Goal: Task Accomplishment & Management: Manage account settings

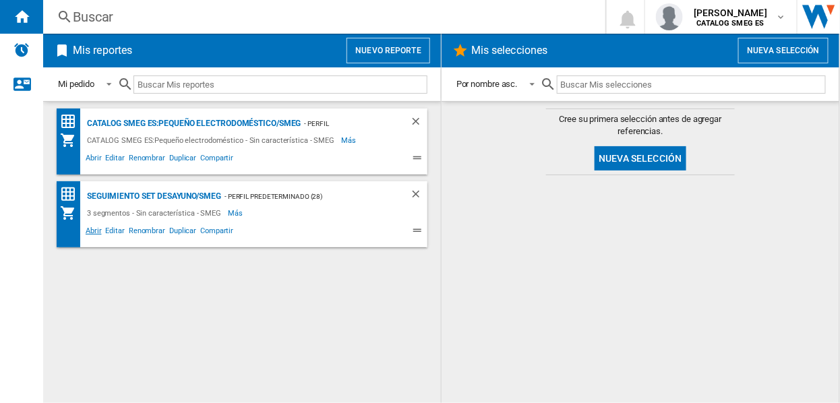
click at [91, 231] on span "Abrir" at bounding box center [94, 232] width 20 height 16
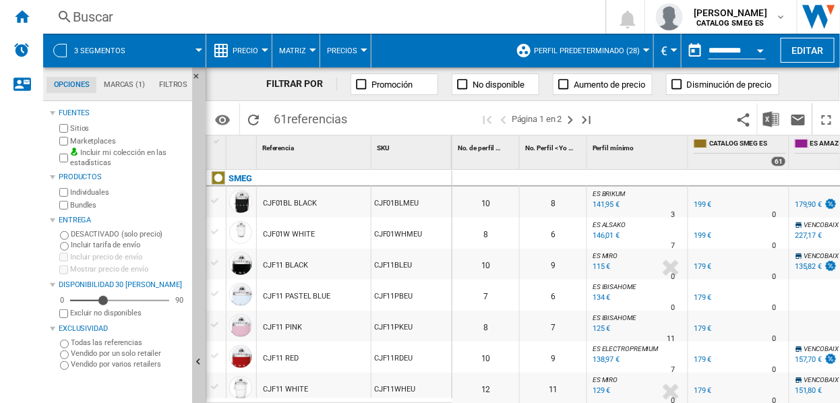
click at [643, 49] on div at bounding box center [646, 50] width 7 height 3
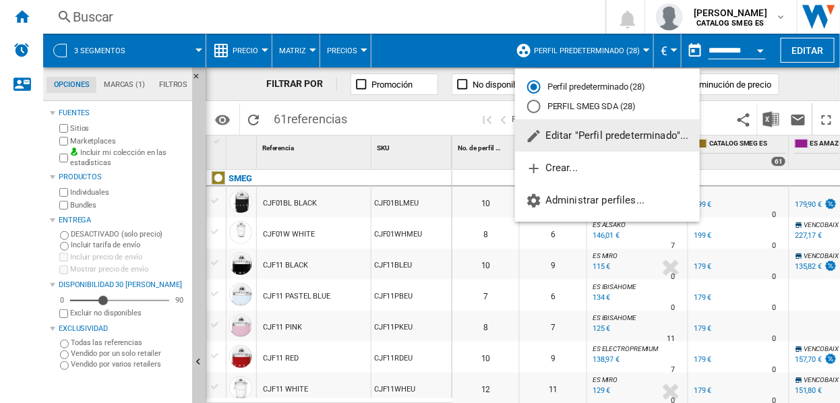
click at [642, 49] on md-backdrop at bounding box center [420, 201] width 840 height 403
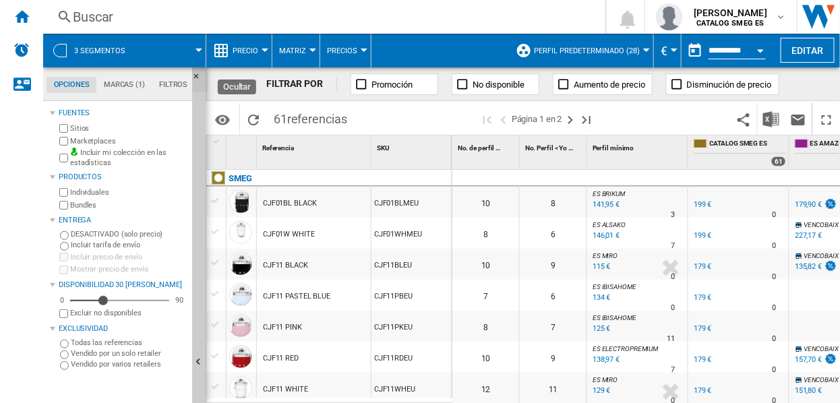
click at [192, 76] on ng-md-icon "Ocultar" at bounding box center [200, 80] width 16 height 16
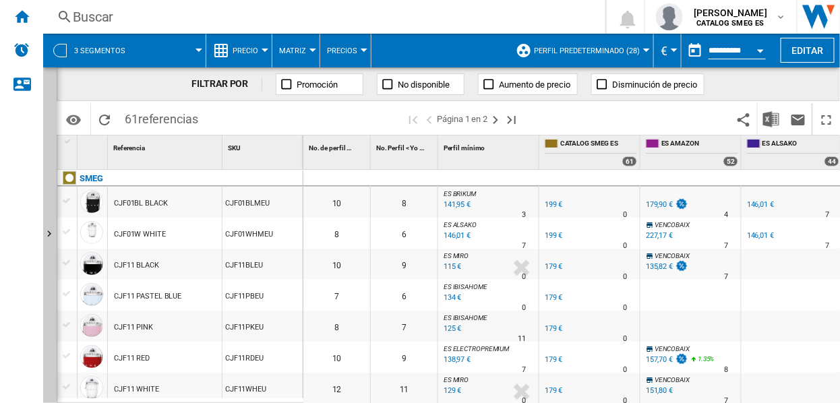
click at [18, 123] on wk-sidenav "NEW" at bounding box center [21, 201] width 43 height 403
click at [198, 47] on span at bounding box center [171, 51] width 55 height 34
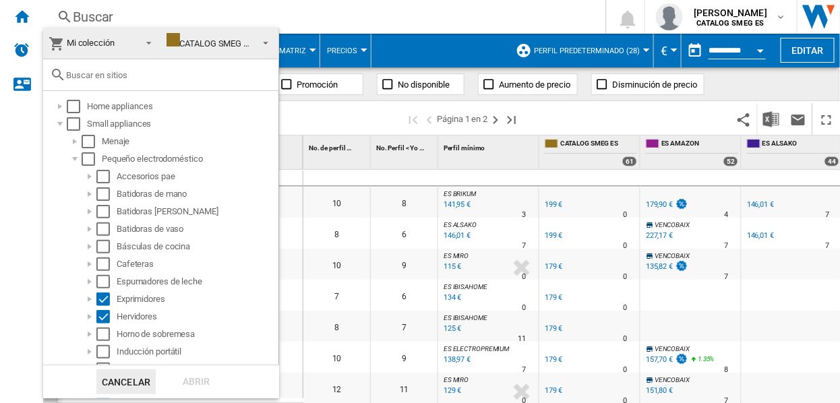
click at [260, 38] on span at bounding box center [262, 41] width 16 height 19
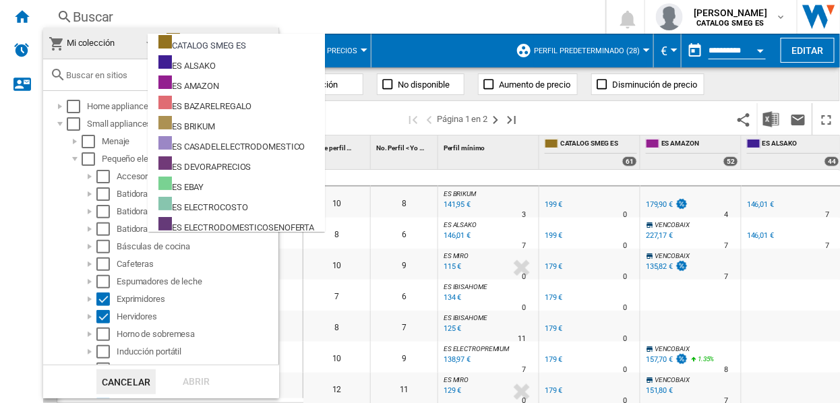
click at [369, 14] on md-backdrop at bounding box center [420, 201] width 840 height 403
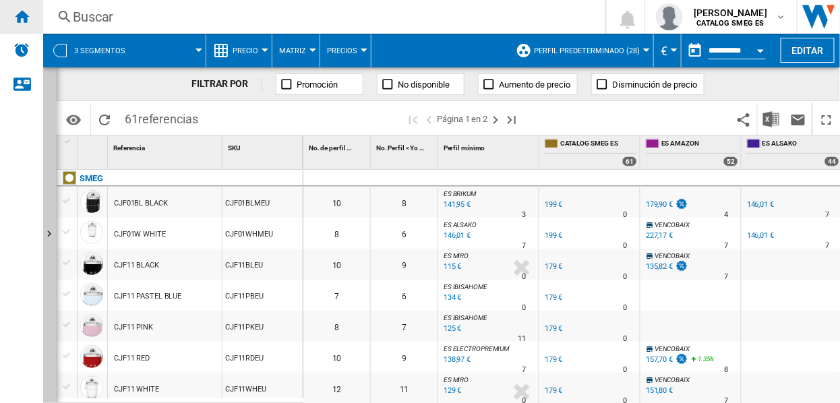
click at [22, 13] on ng-md-icon "Inicio" at bounding box center [21, 16] width 16 height 16
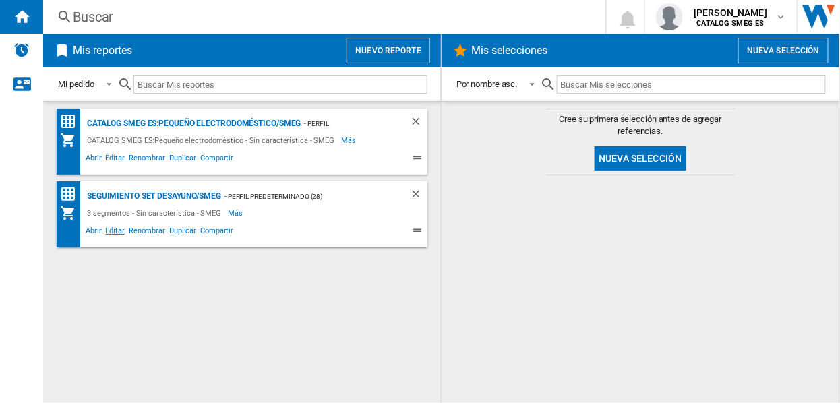
click at [115, 228] on span "Editar" at bounding box center [115, 232] width 23 height 16
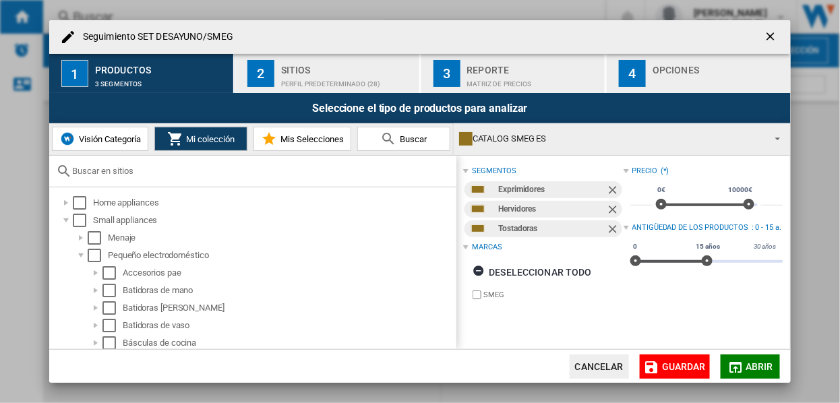
click at [299, 72] on div "Sitios" at bounding box center [347, 66] width 133 height 14
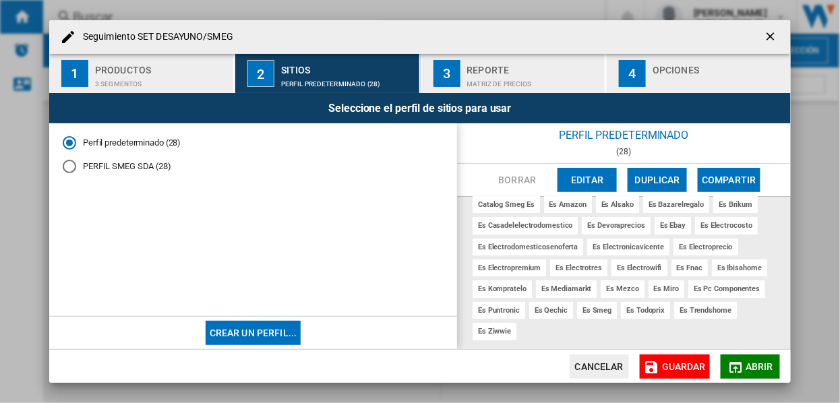
scroll to position [22, 0]
